Goal: Communication & Community: Answer question/provide support

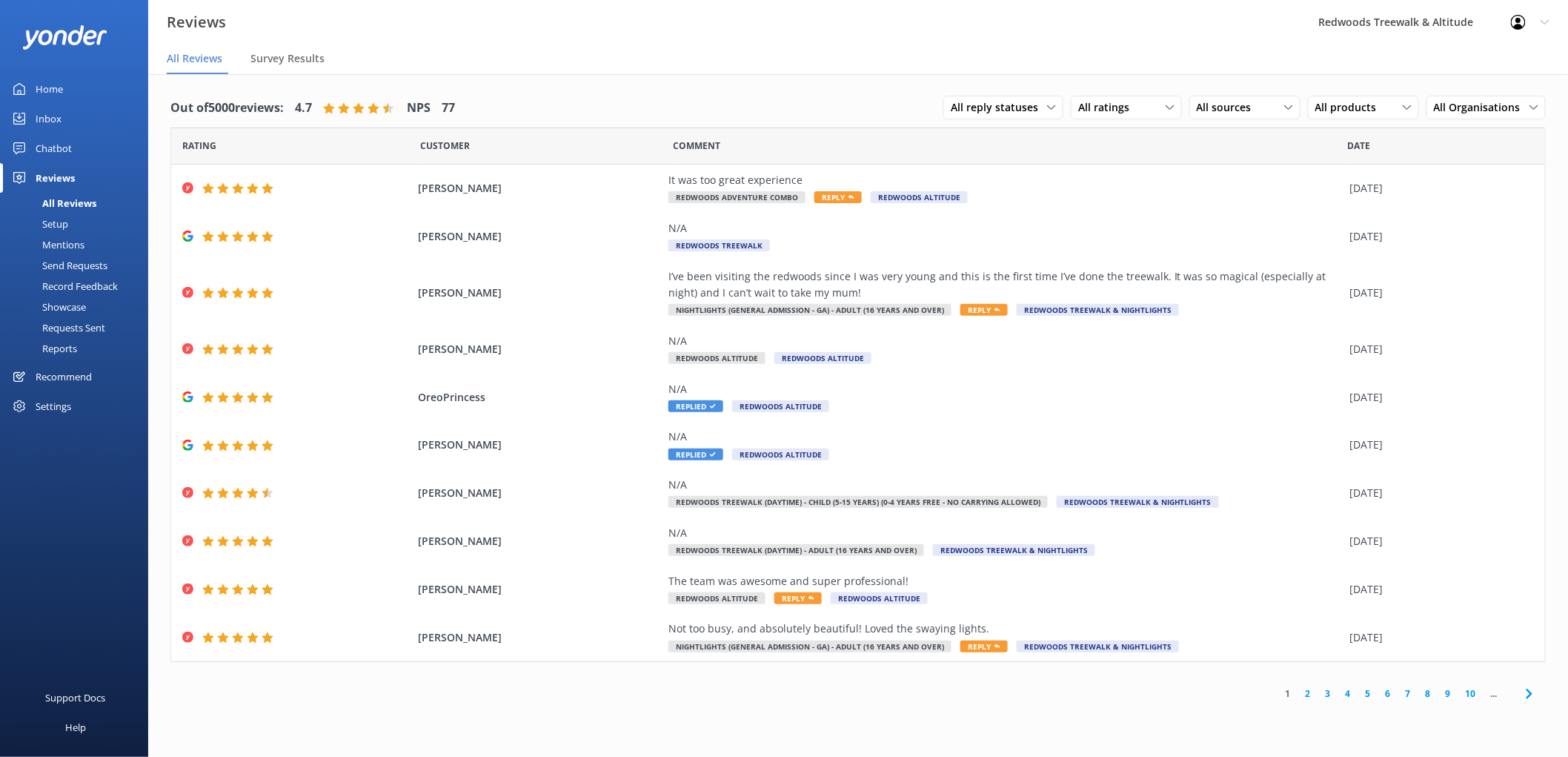
click at [81, 116] on link "Inbox" at bounding box center [74, 119] width 148 height 29
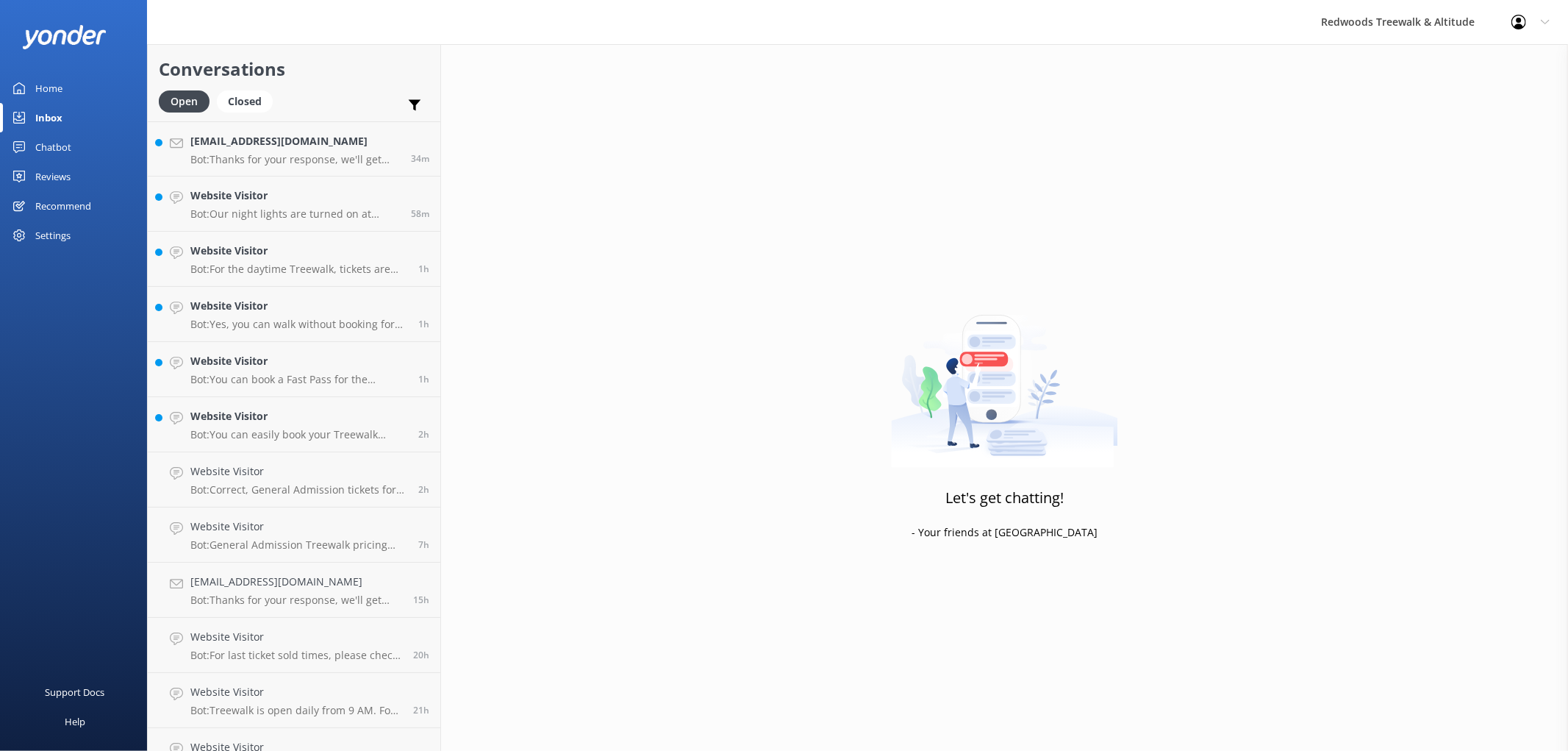
click at [81, 115] on link "Inbox" at bounding box center [73, 118] width 147 height 29
click at [290, 150] on div "[EMAIL_ADDRESS][DOMAIN_NAME] Bot: Thanks for your response, we'll get back to y…" at bounding box center [295, 149] width 210 height 32
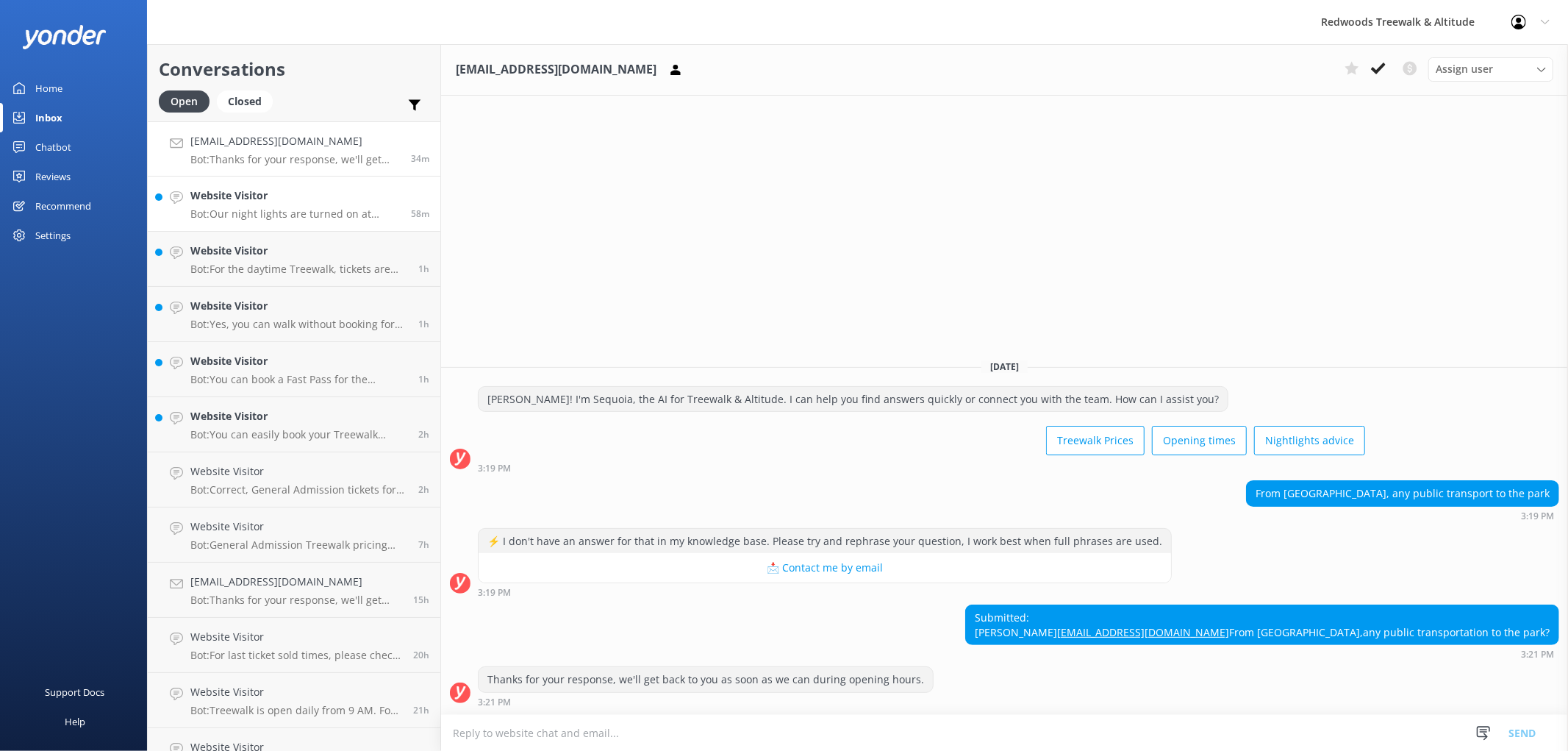
click at [292, 212] on p "Bot: Our night lights are turned on at sunset, and the night walk starts 20 min…" at bounding box center [295, 213] width 210 height 13
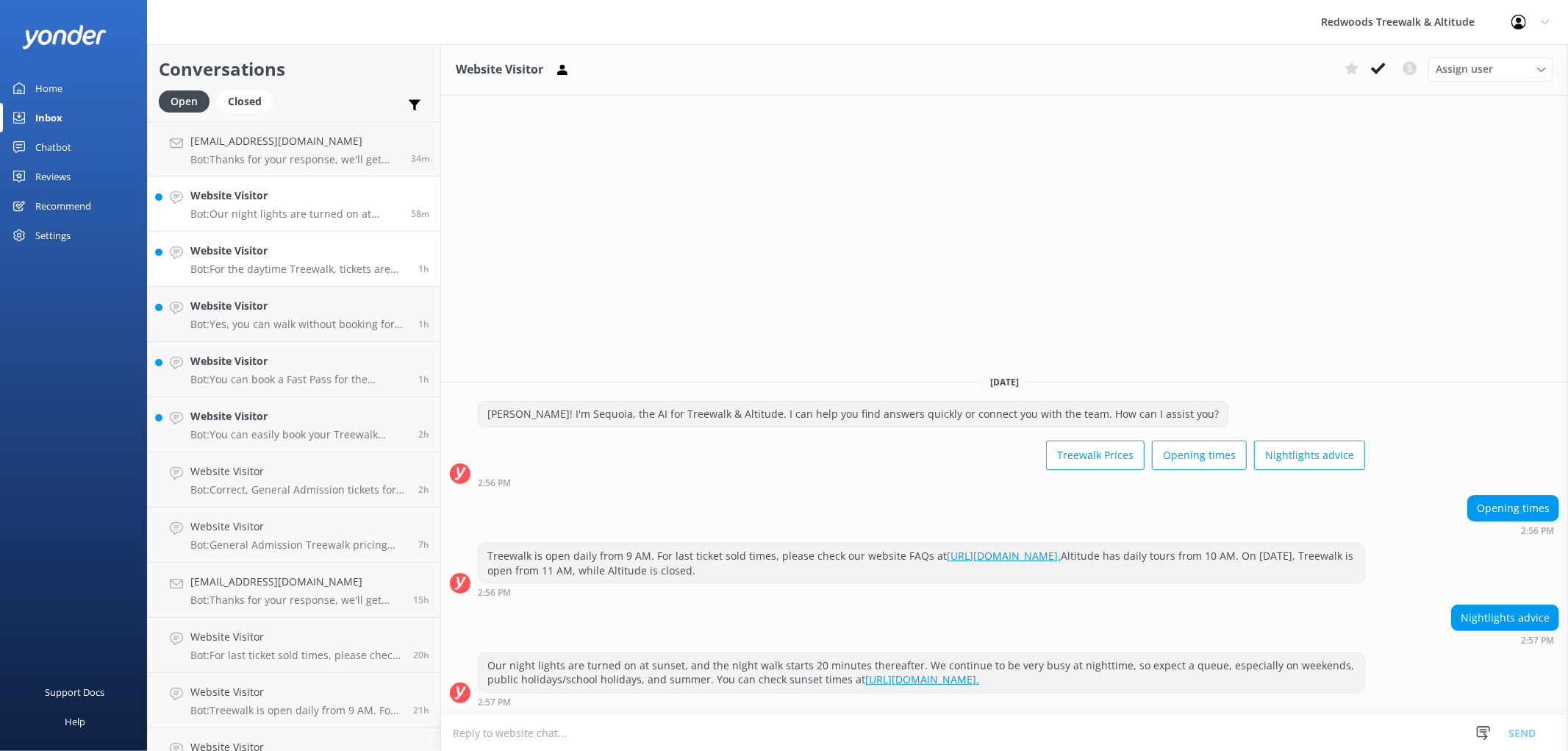
click at [262, 256] on h4 "Website Visitor" at bounding box center [299, 250] width 217 height 16
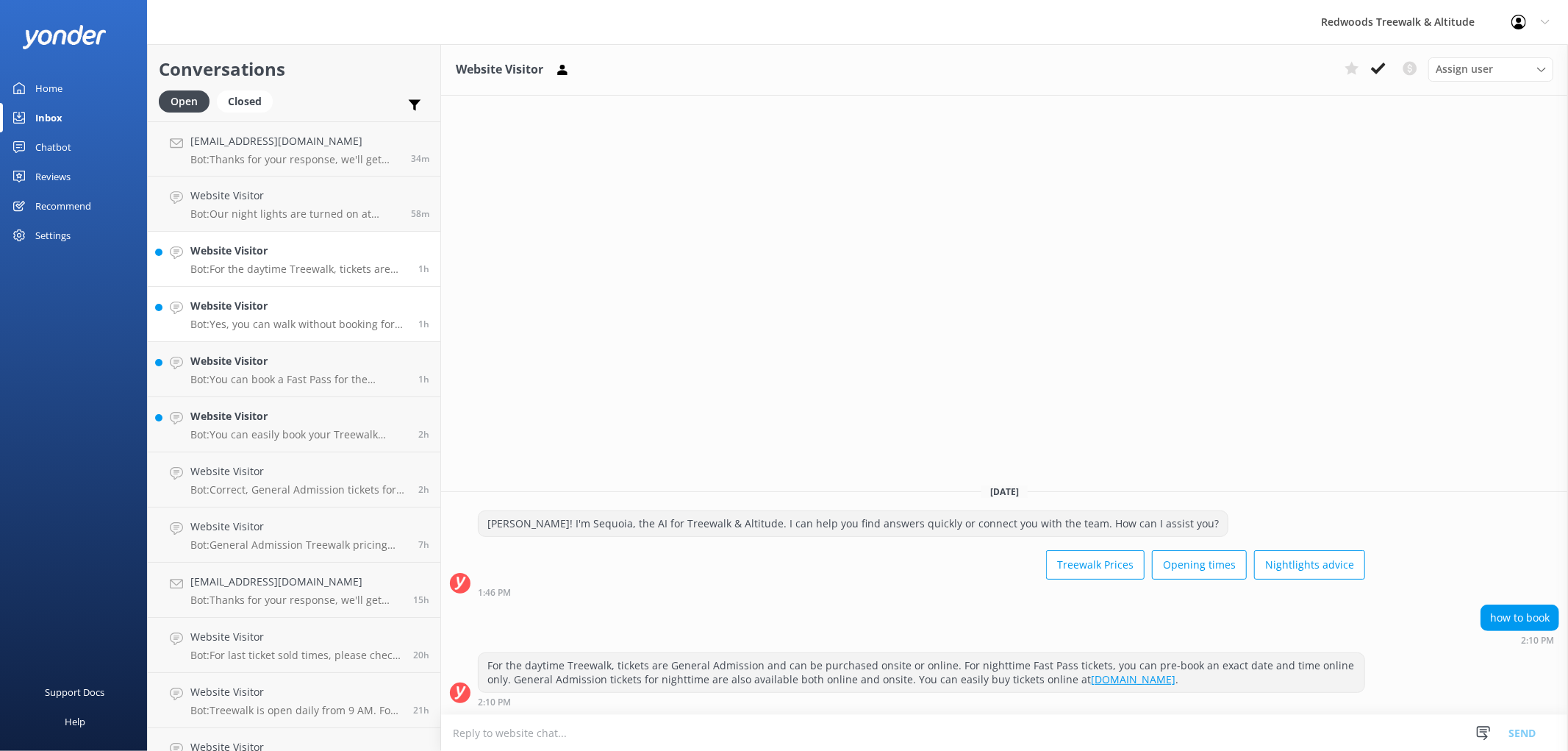
click at [228, 314] on div "Website Visitor Bot: Yes, you can walk without booking for the daytime Treewalk…" at bounding box center [299, 314] width 217 height 33
click at [206, 370] on div "Website Visitor Bot: You can book a Fast Pass for the Redwoods Nightlights tour…" at bounding box center [299, 369] width 217 height 33
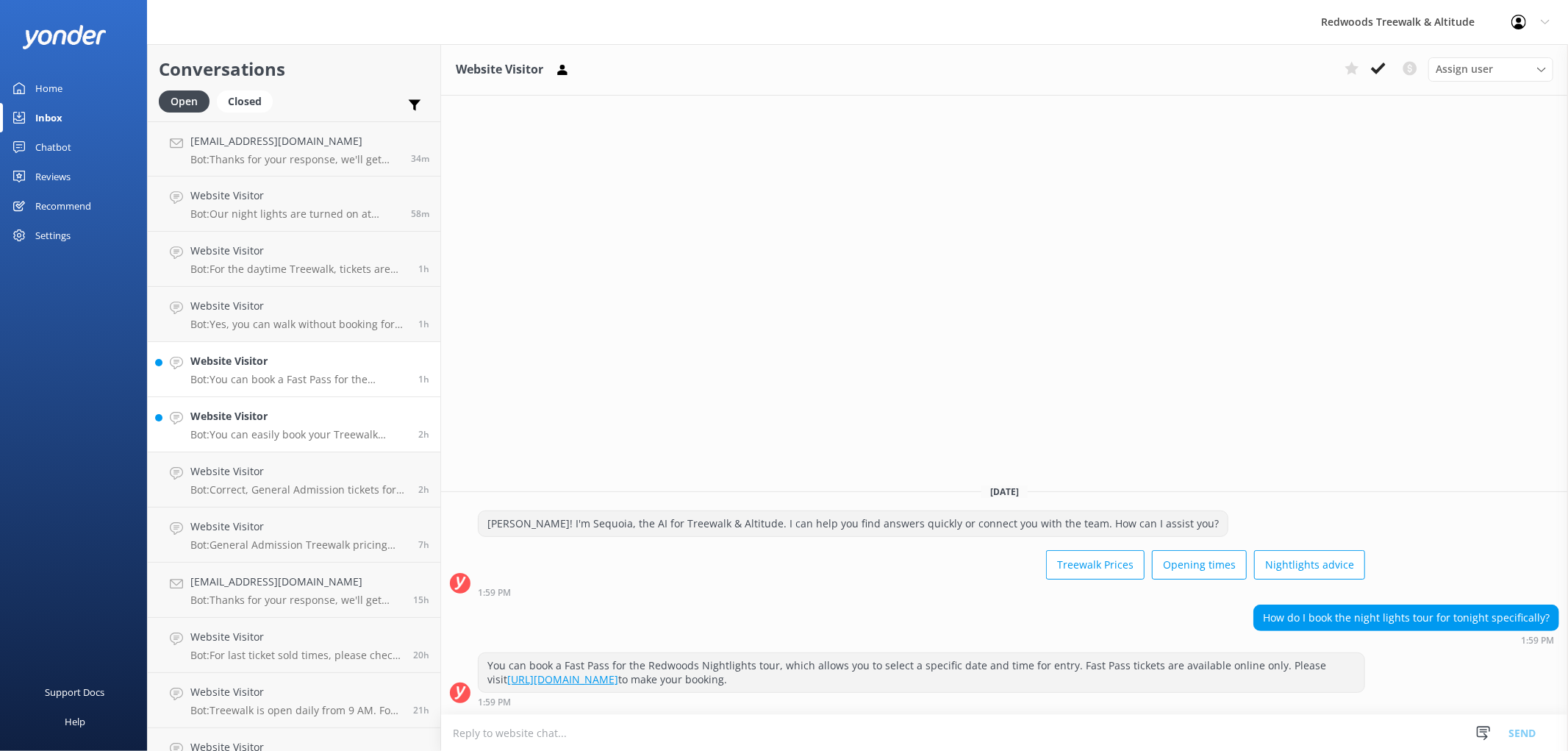
click at [221, 431] on p "Bot: You can easily book your Treewalk tickets online at [DOMAIN_NAME]." at bounding box center [299, 434] width 217 height 13
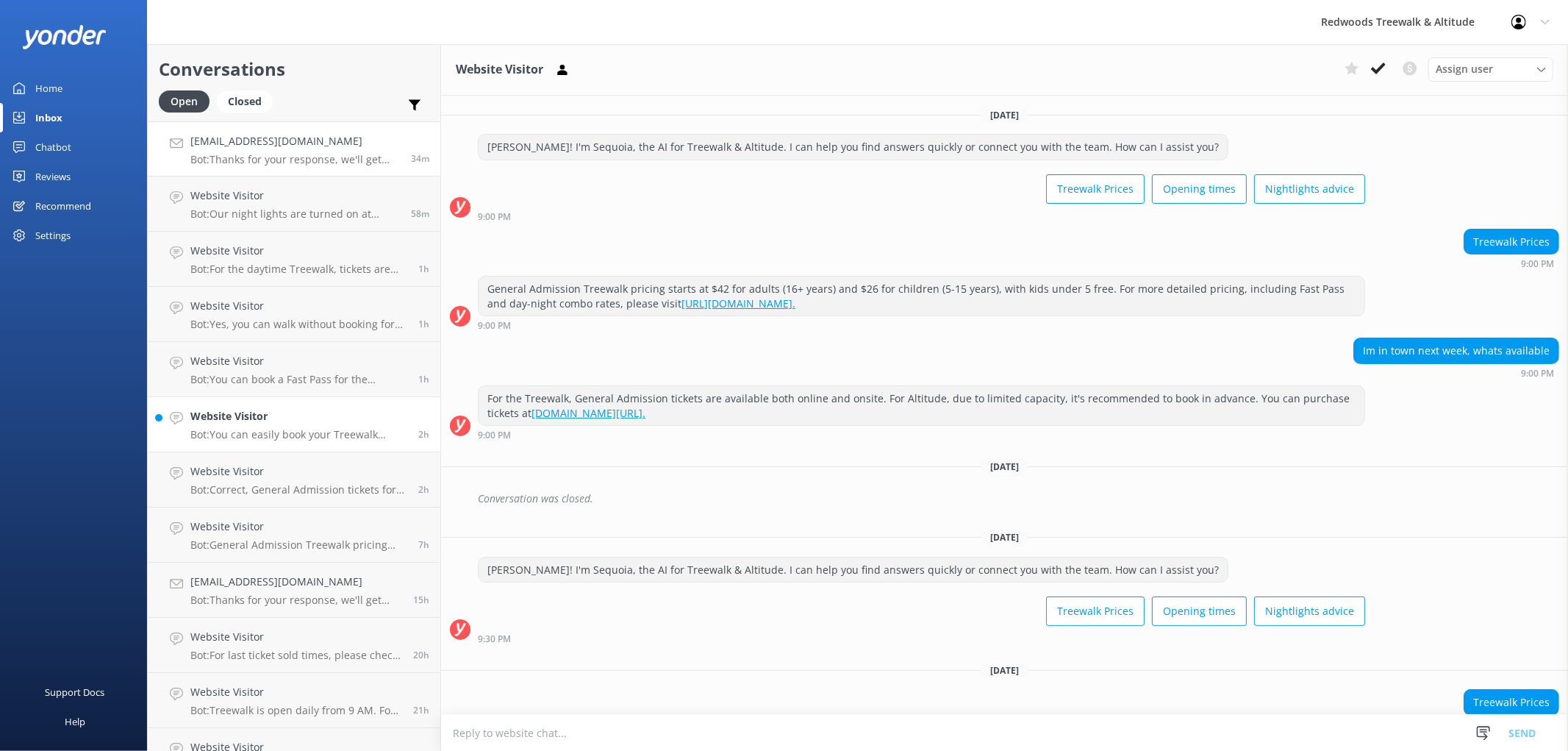
scroll to position [180, 0]
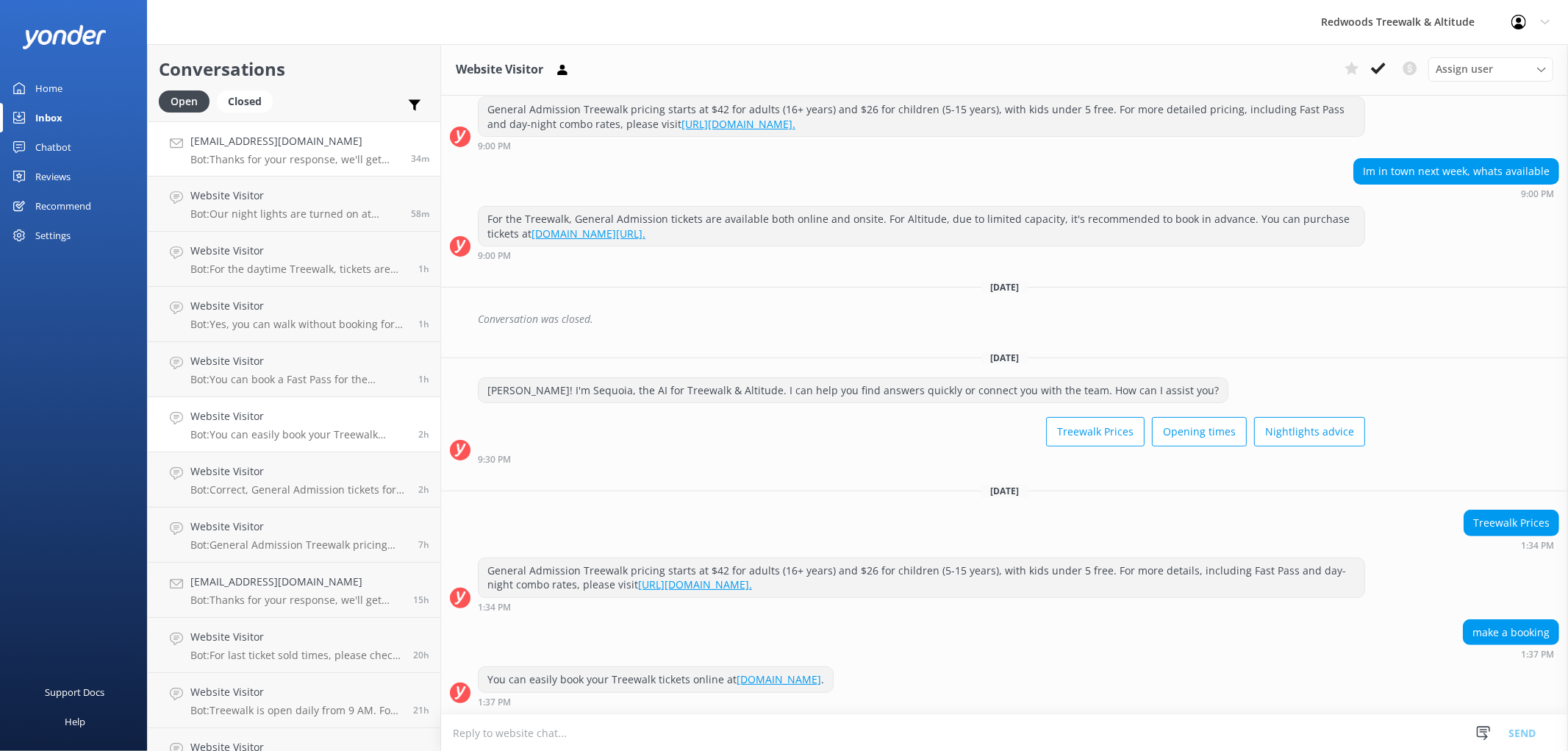
click at [311, 150] on h4 "[EMAIL_ADDRESS][DOMAIN_NAME]" at bounding box center [295, 141] width 210 height 16
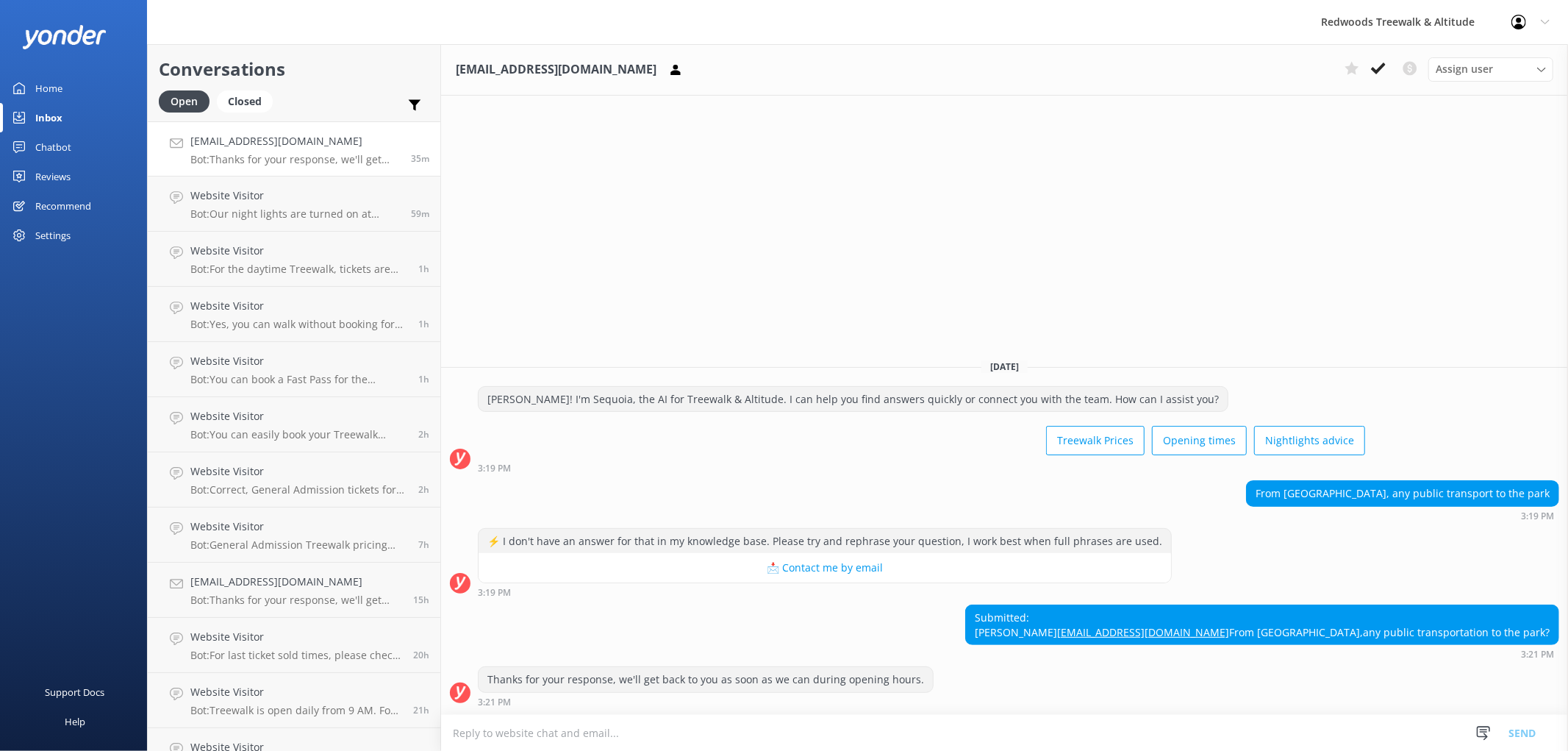
click at [79, 76] on link "Home" at bounding box center [73, 89] width 147 height 29
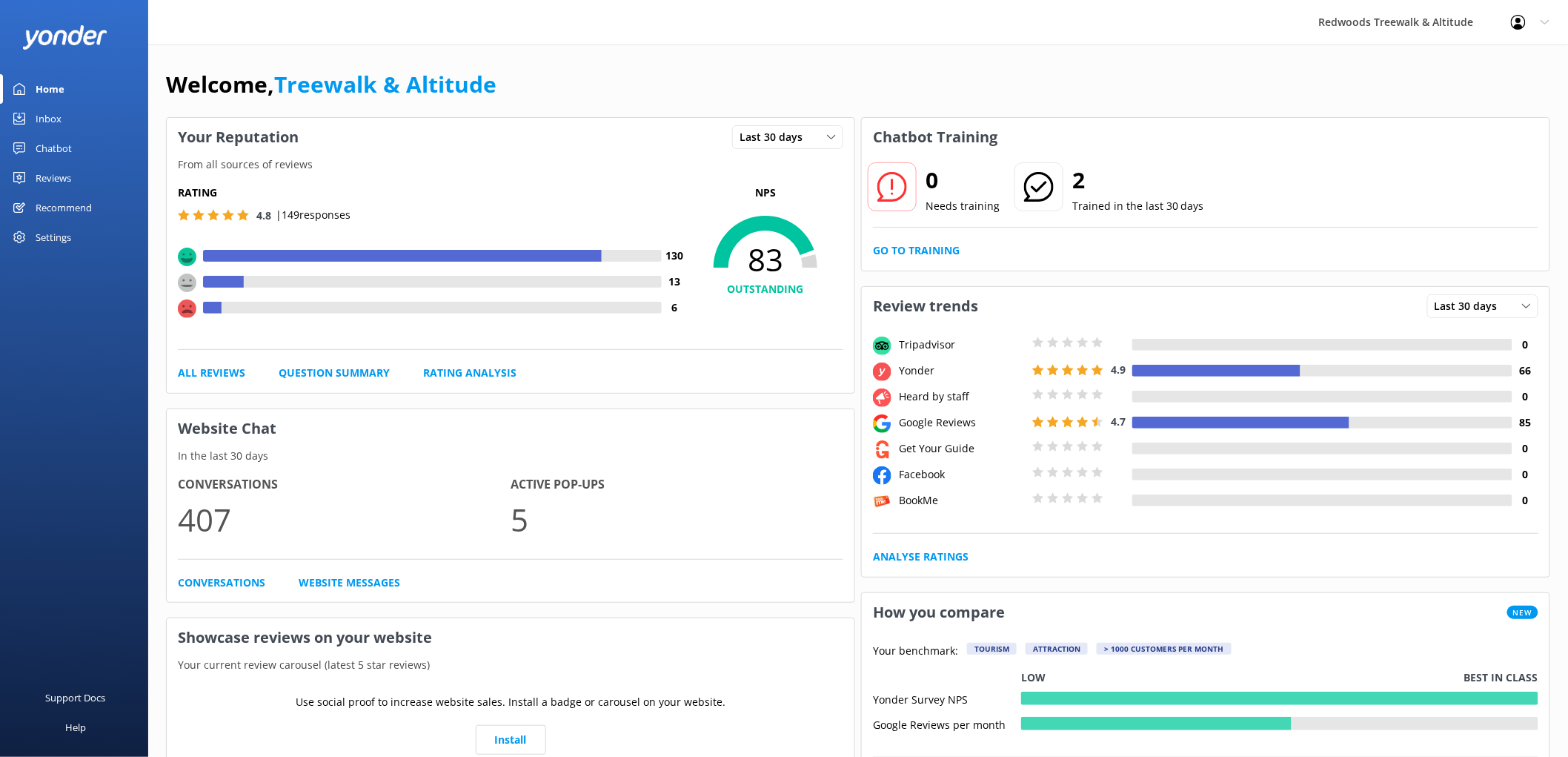
click at [55, 173] on div "Reviews" at bounding box center [53, 178] width 35 height 29
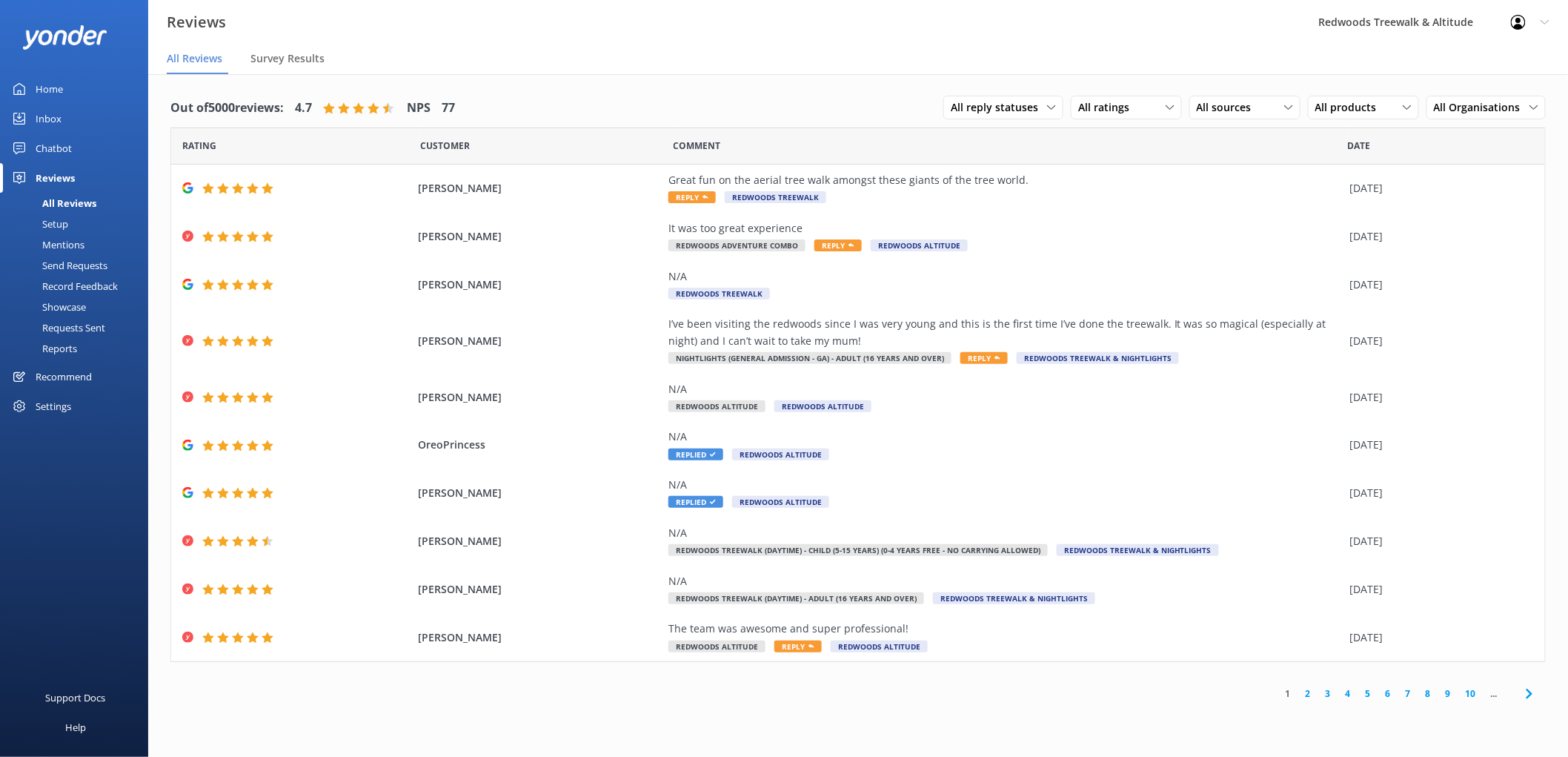
click at [76, 115] on link "Inbox" at bounding box center [74, 119] width 148 height 29
